Goal: Task Accomplishment & Management: Use online tool/utility

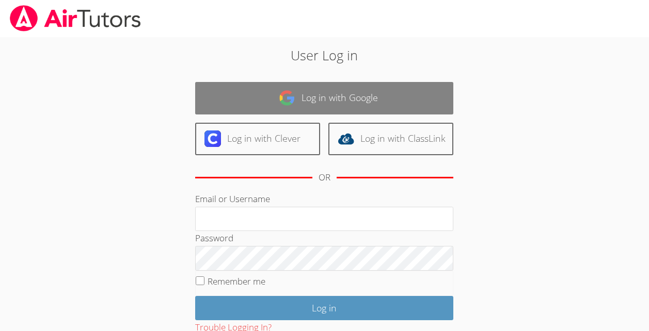
click at [294, 92] on img at bounding box center [287, 98] width 17 height 17
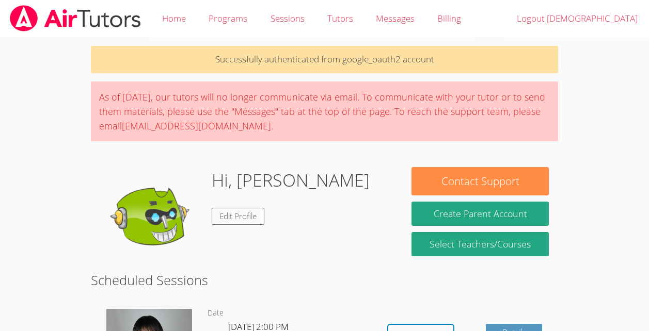
click at [648, 70] on body "Home Programs Sessions Tutors Messages Billing Logout Christian Successfully au…" at bounding box center [324, 165] width 649 height 331
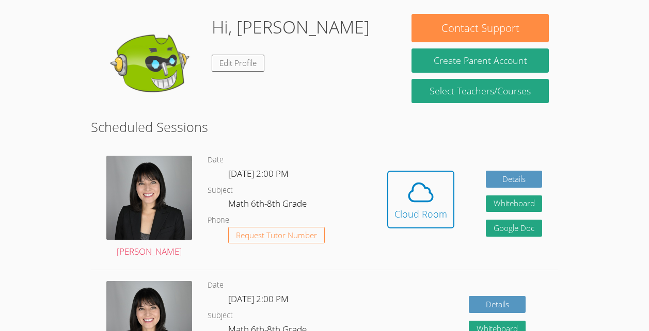
scroll to position [155, 0]
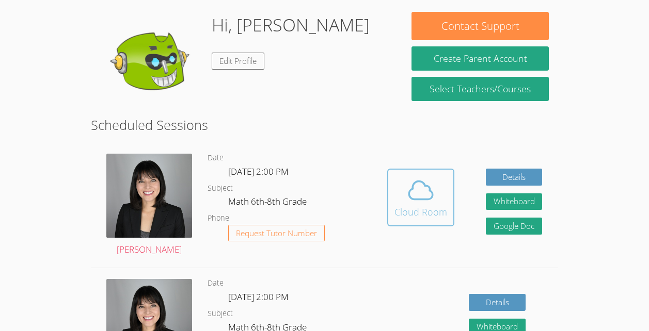
click at [436, 227] on button "Cloud Room" at bounding box center [420, 198] width 67 height 58
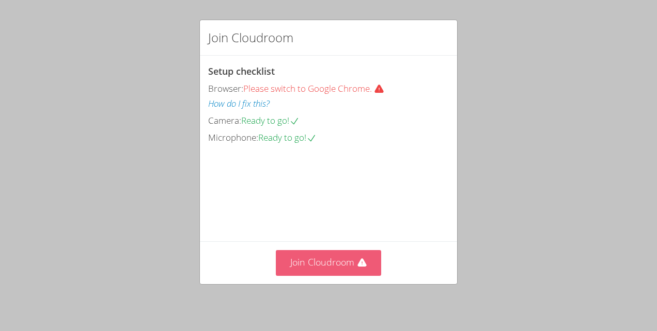
click at [347, 263] on button "Join Cloudroom" at bounding box center [329, 262] width 106 height 25
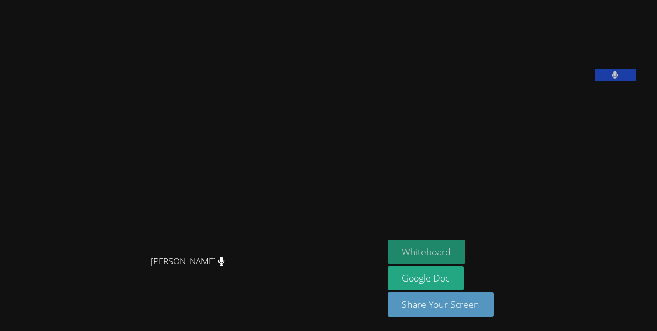
click at [388, 254] on button "Whiteboard" at bounding box center [427, 252] width 78 height 24
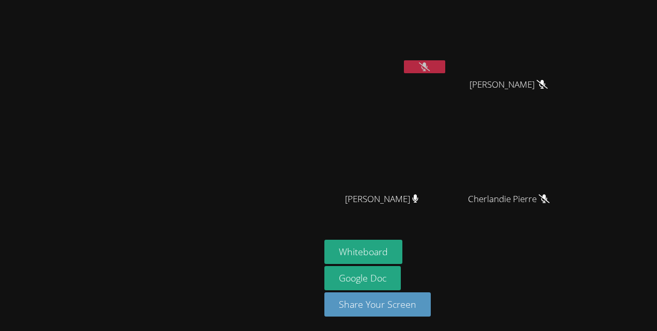
click at [445, 71] on button at bounding box center [424, 66] width 41 height 13
click at [445, 63] on button at bounding box center [424, 66] width 41 height 13
click at [445, 73] on button at bounding box center [424, 66] width 41 height 13
click at [418, 196] on icon at bounding box center [415, 199] width 6 height 9
click at [445, 60] on button at bounding box center [424, 66] width 41 height 13
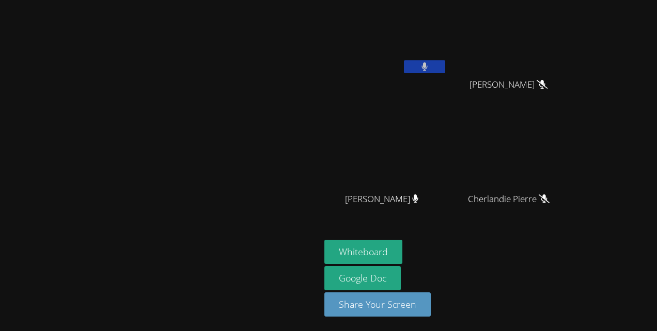
click at [445, 66] on button at bounding box center [424, 66] width 41 height 13
click at [445, 72] on button at bounding box center [424, 66] width 41 height 13
click at [445, 66] on button at bounding box center [424, 66] width 41 height 13
click at [445, 61] on button at bounding box center [424, 66] width 41 height 13
click at [429, 66] on icon at bounding box center [424, 66] width 11 height 9
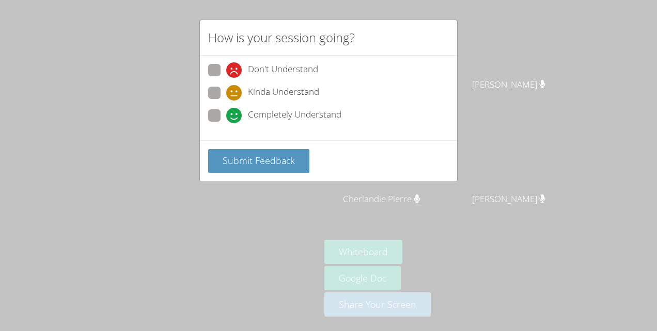
click at [225, 121] on label "Completely Understand" at bounding box center [274, 116] width 133 height 14
click at [226, 118] on input "Completely Understand" at bounding box center [230, 113] width 9 height 9
radio input "true"
click at [243, 154] on button "Submit Feedback" at bounding box center [258, 161] width 101 height 24
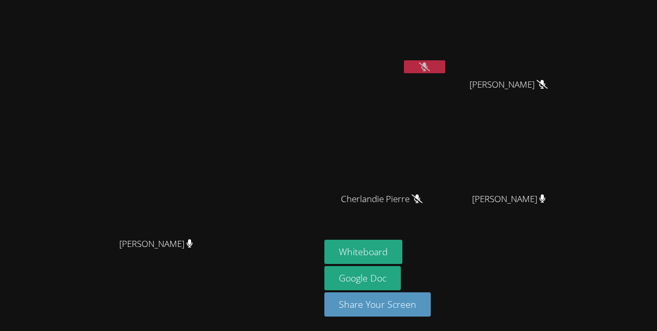
click at [421, 64] on icon at bounding box center [424, 66] width 11 height 9
click at [429, 62] on icon at bounding box center [424, 66] width 11 height 9
